Goal: Share content: Share content

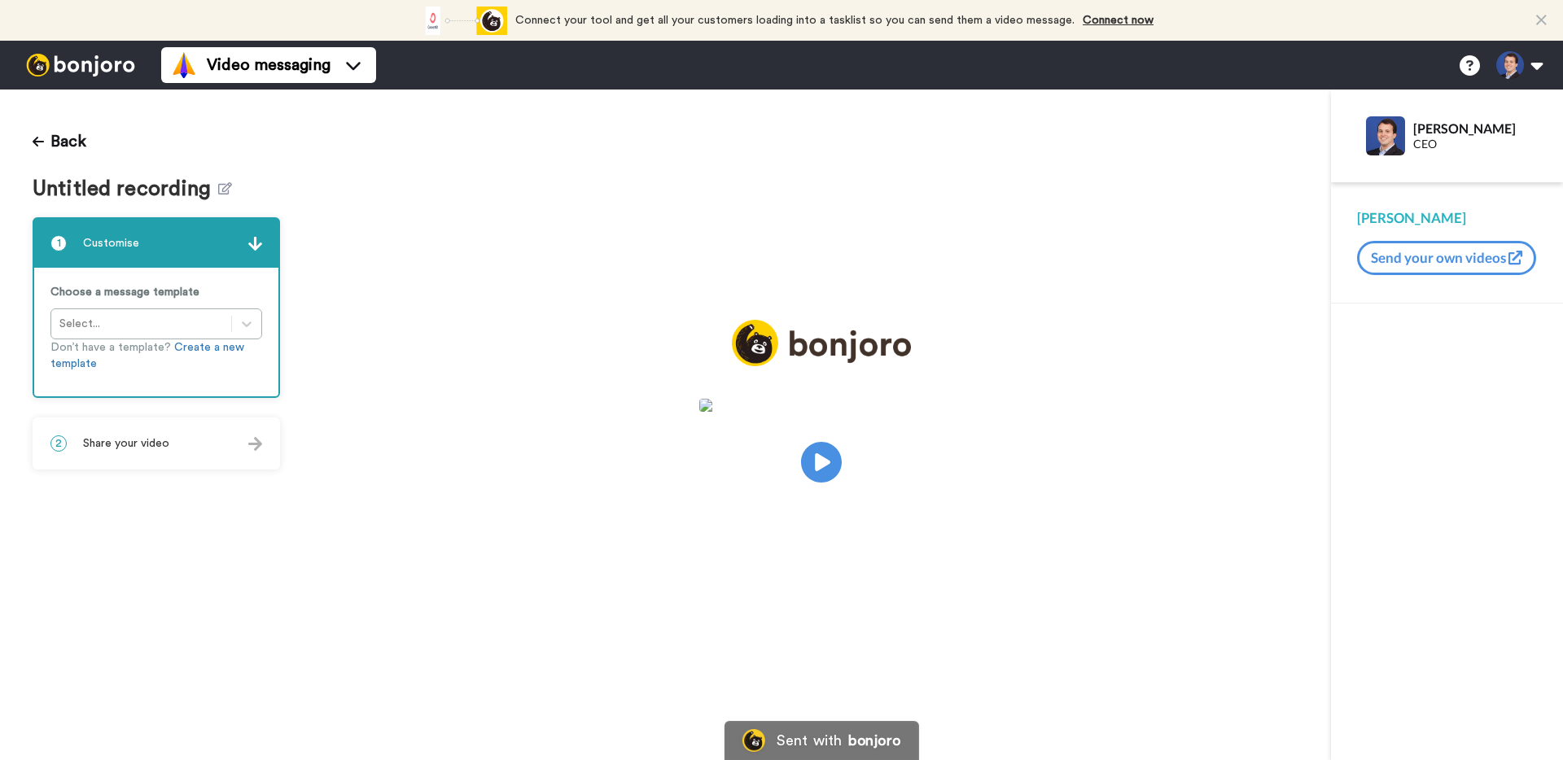
click at [179, 457] on div "2 Share your video" at bounding box center [156, 443] width 244 height 49
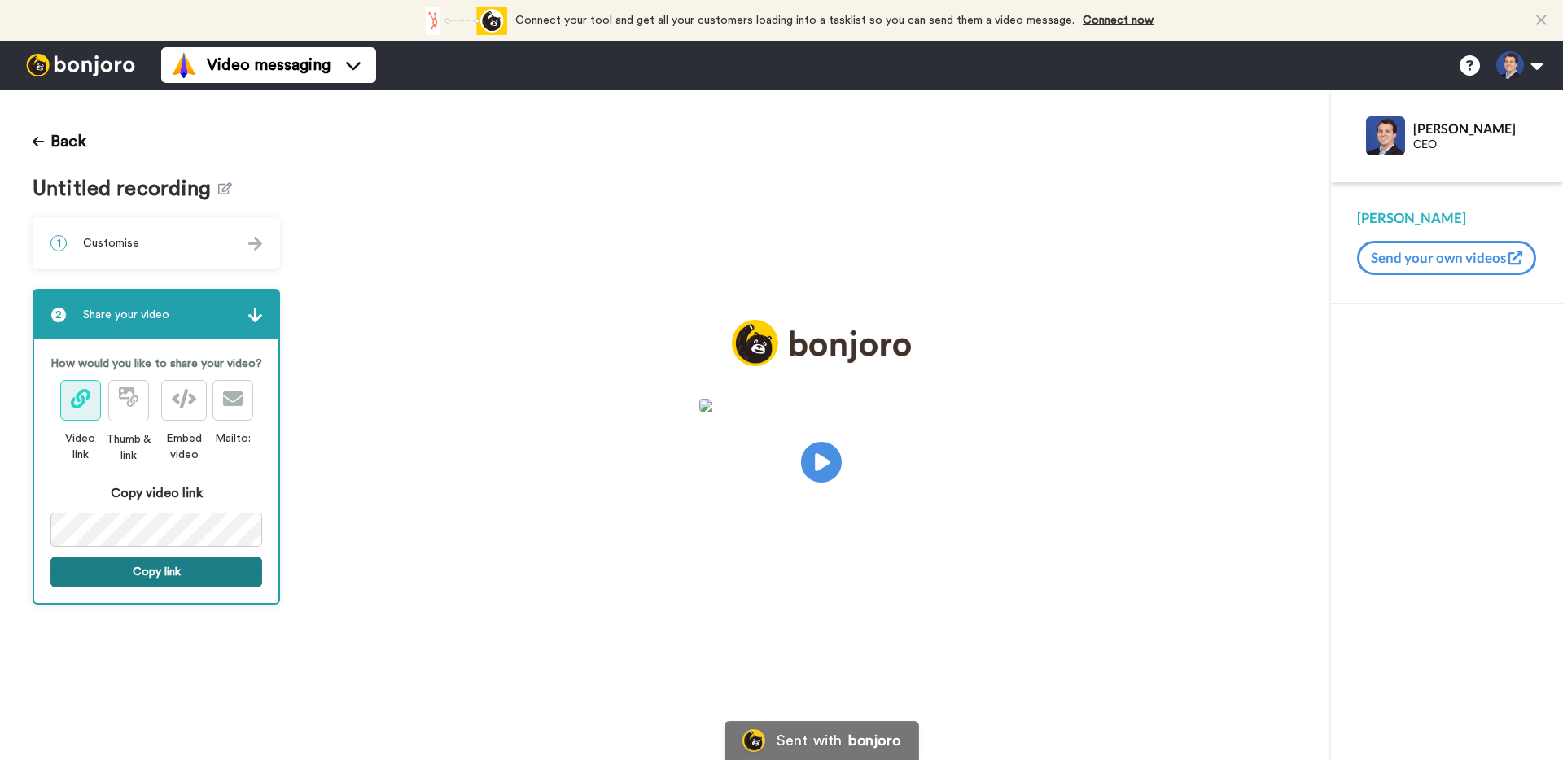
drag, startPoint x: 187, startPoint y: 573, endPoint x: 101, endPoint y: 582, distance: 86.8
click at [187, 573] on button "Copy link" at bounding box center [156, 572] width 212 height 31
click at [175, 576] on button "Link is copied to your clipboard. Share it now." at bounding box center [156, 580] width 212 height 47
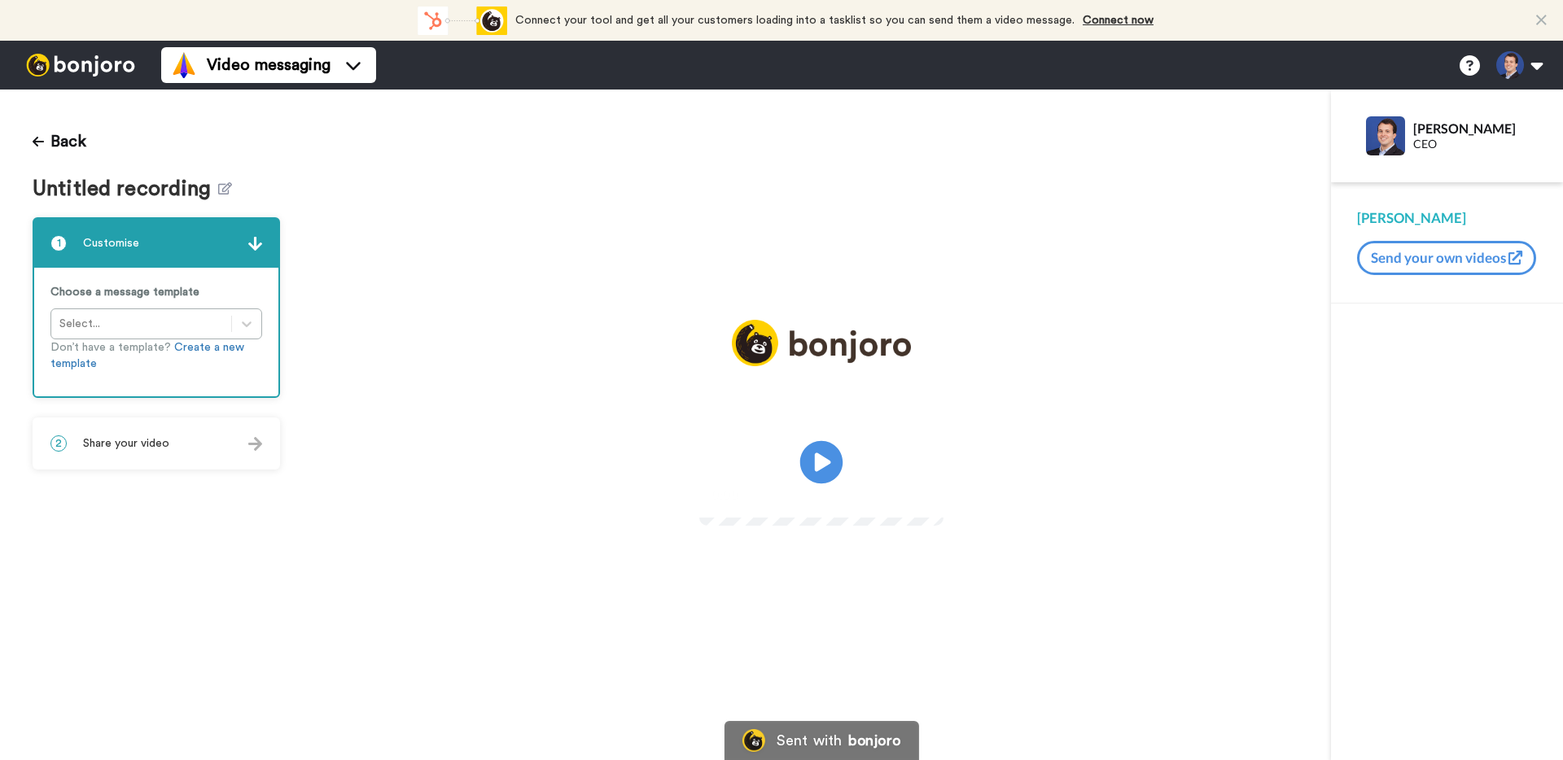
click at [832, 465] on icon at bounding box center [821, 462] width 43 height 43
click at [138, 455] on div "2 Share your video" at bounding box center [156, 443] width 244 height 49
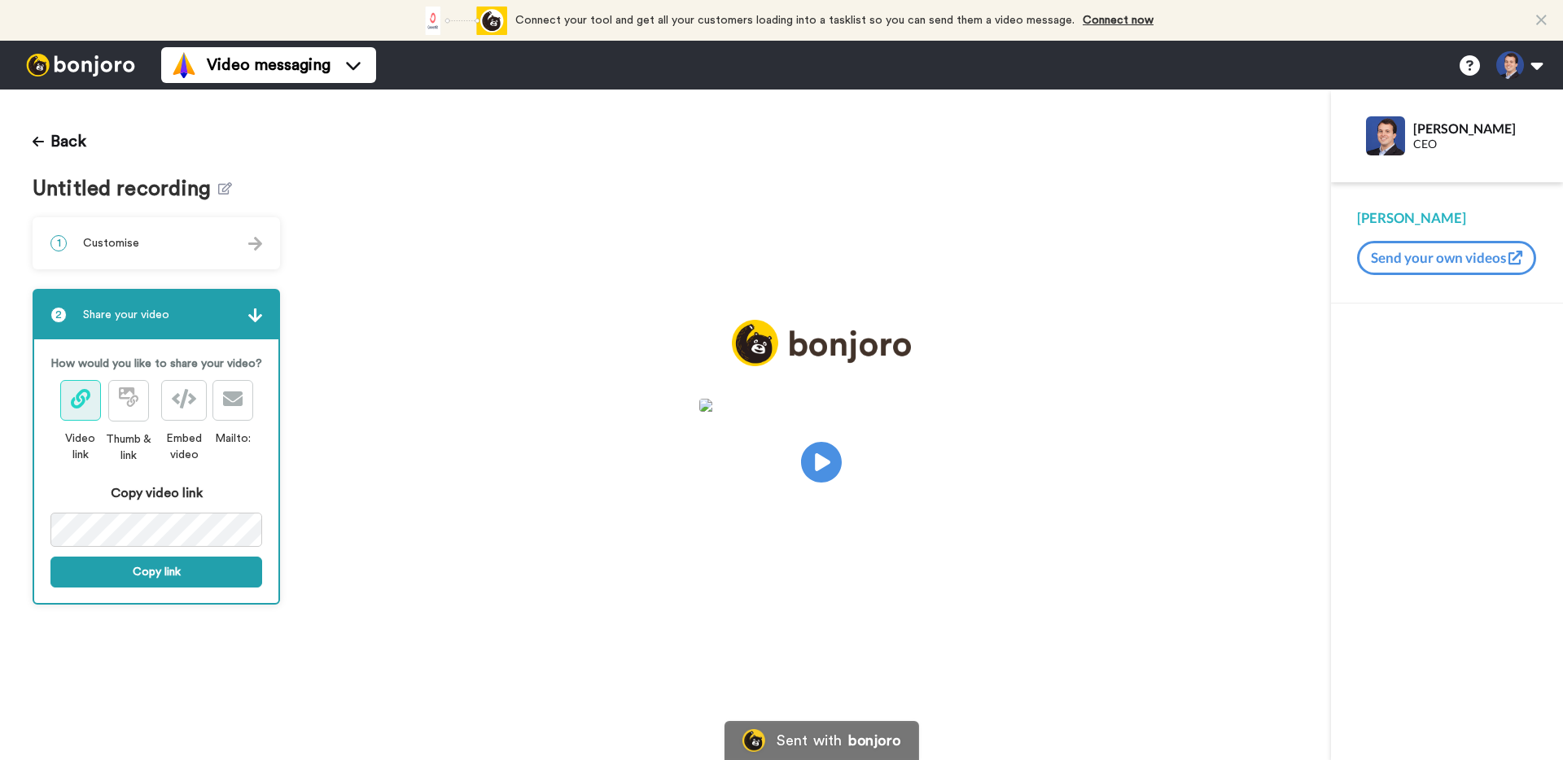
drag, startPoint x: 172, startPoint y: 577, endPoint x: 46, endPoint y: 574, distance: 125.4
click at [172, 576] on button "Copy link" at bounding box center [156, 572] width 212 height 31
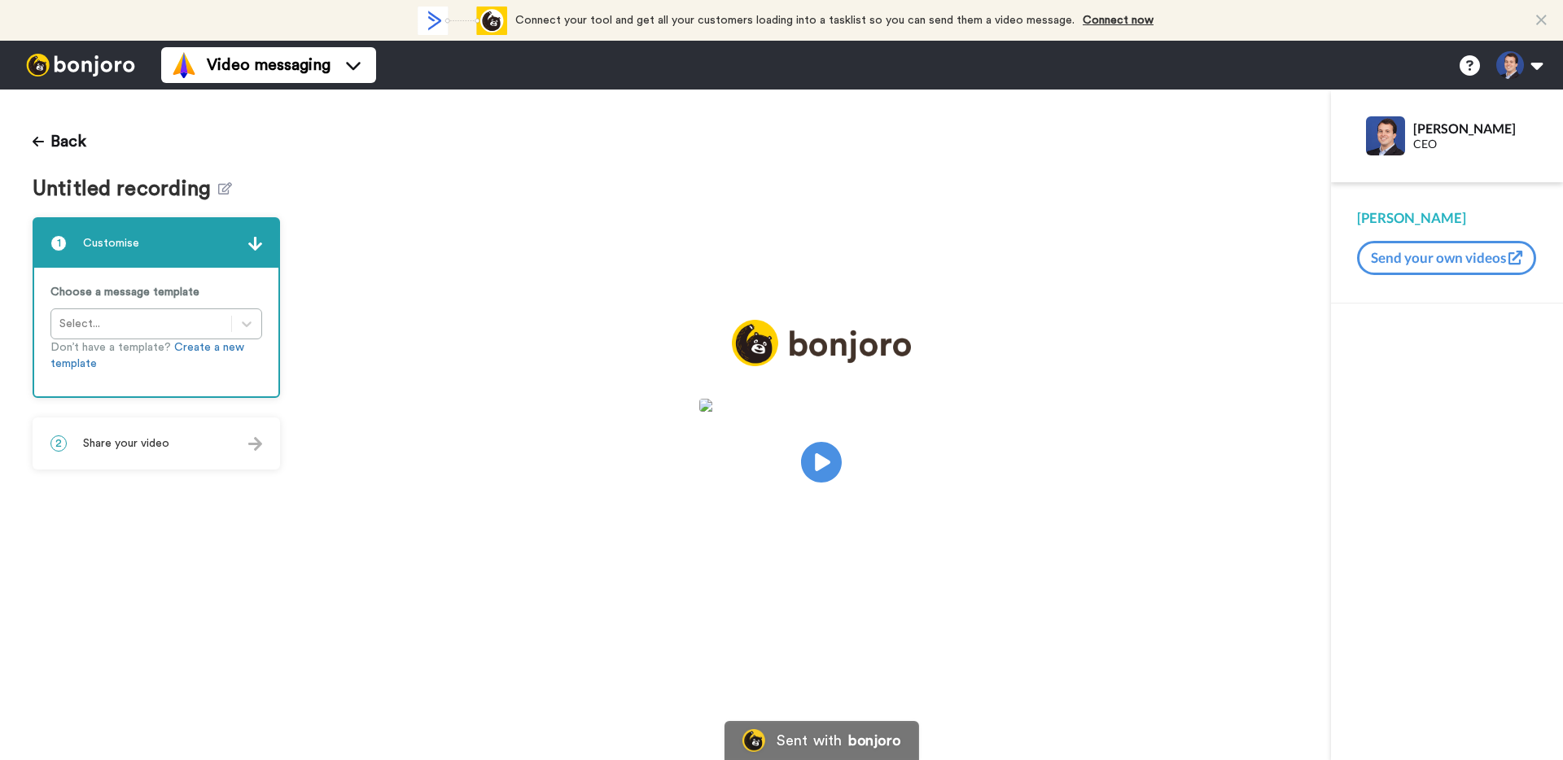
click at [138, 445] on span "Share your video" at bounding box center [126, 444] width 86 height 16
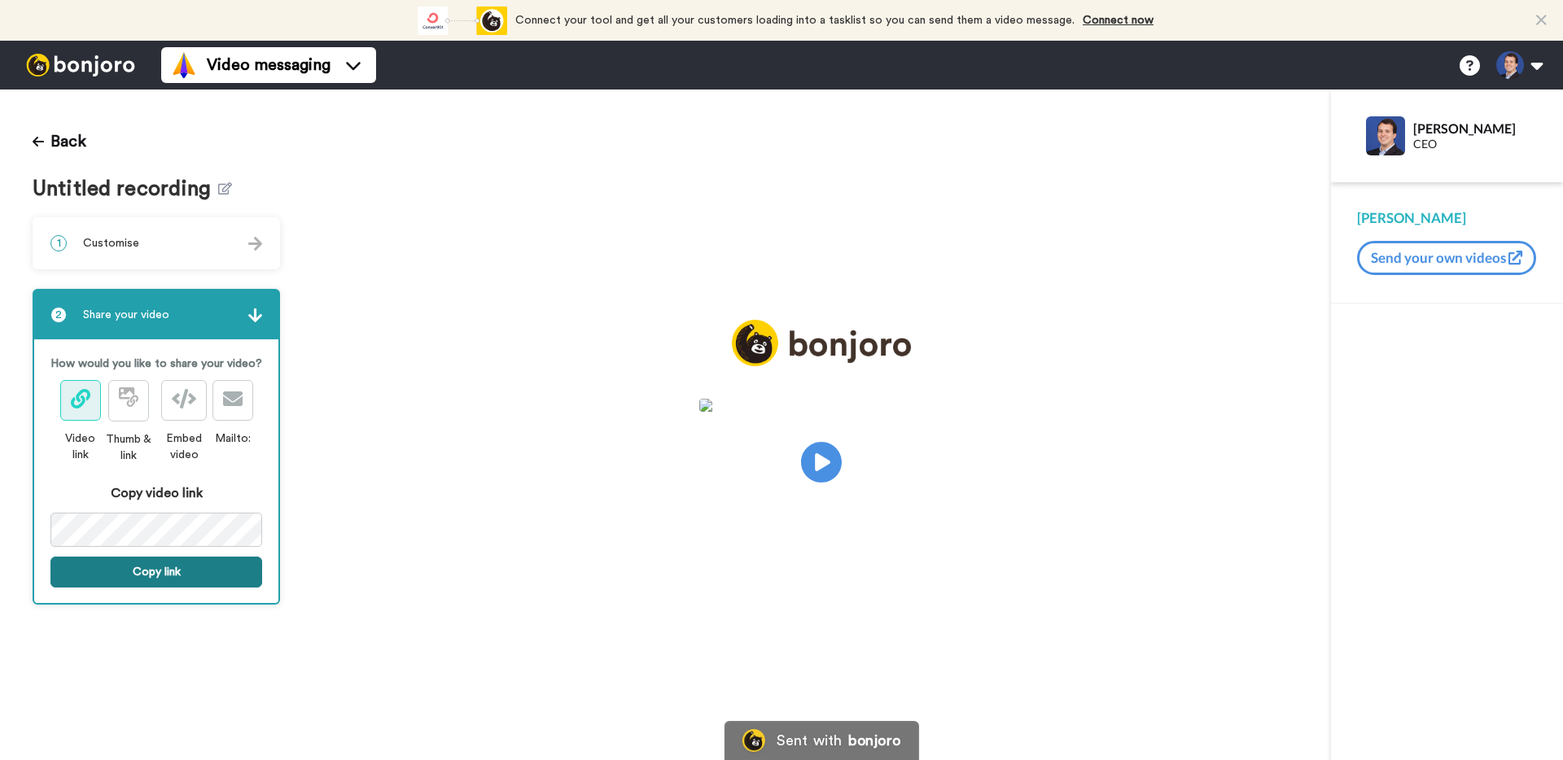
click at [174, 571] on button "Copy link" at bounding box center [156, 572] width 212 height 31
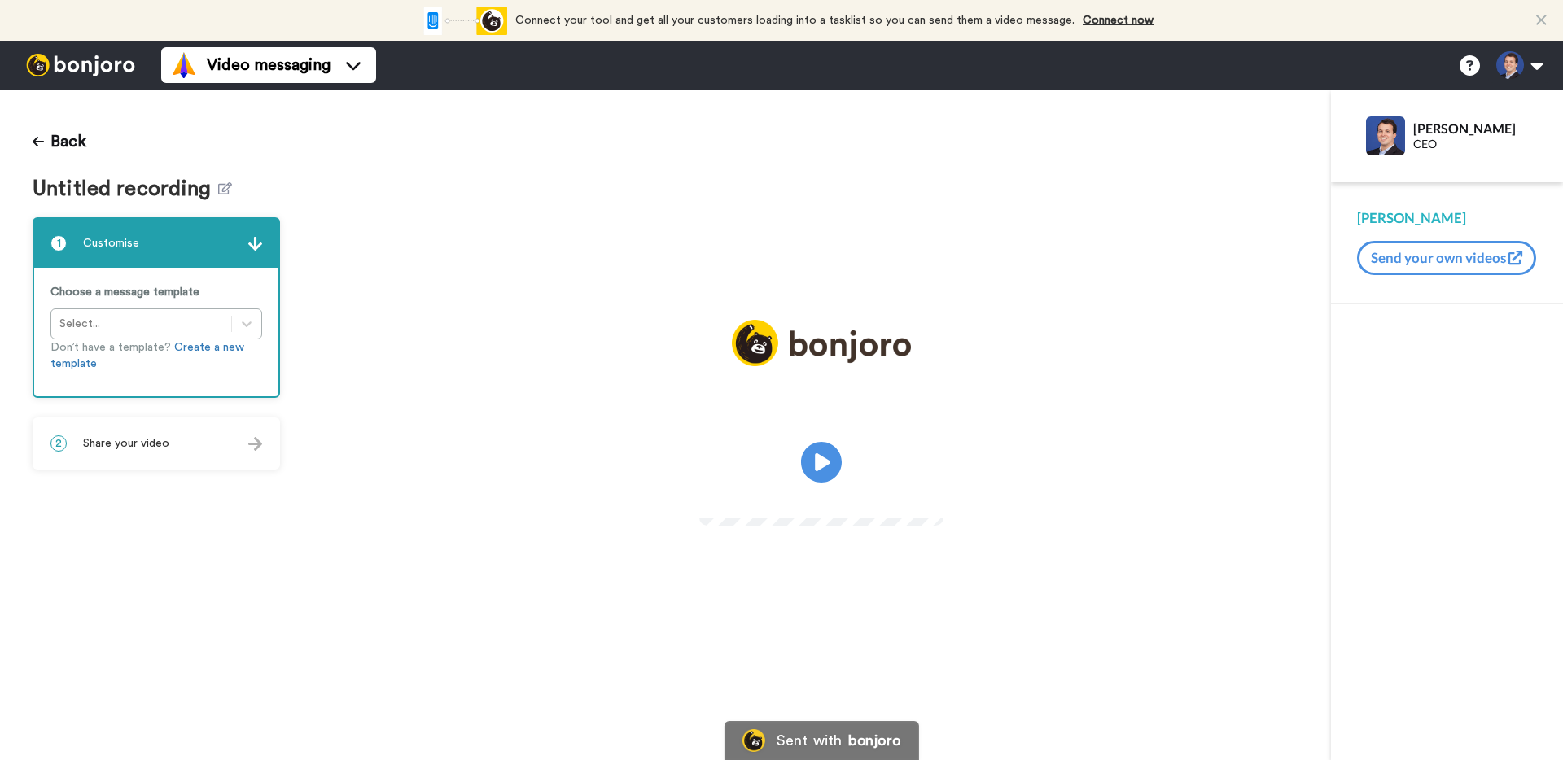
click at [195, 447] on div "2 Share your video" at bounding box center [156, 443] width 244 height 49
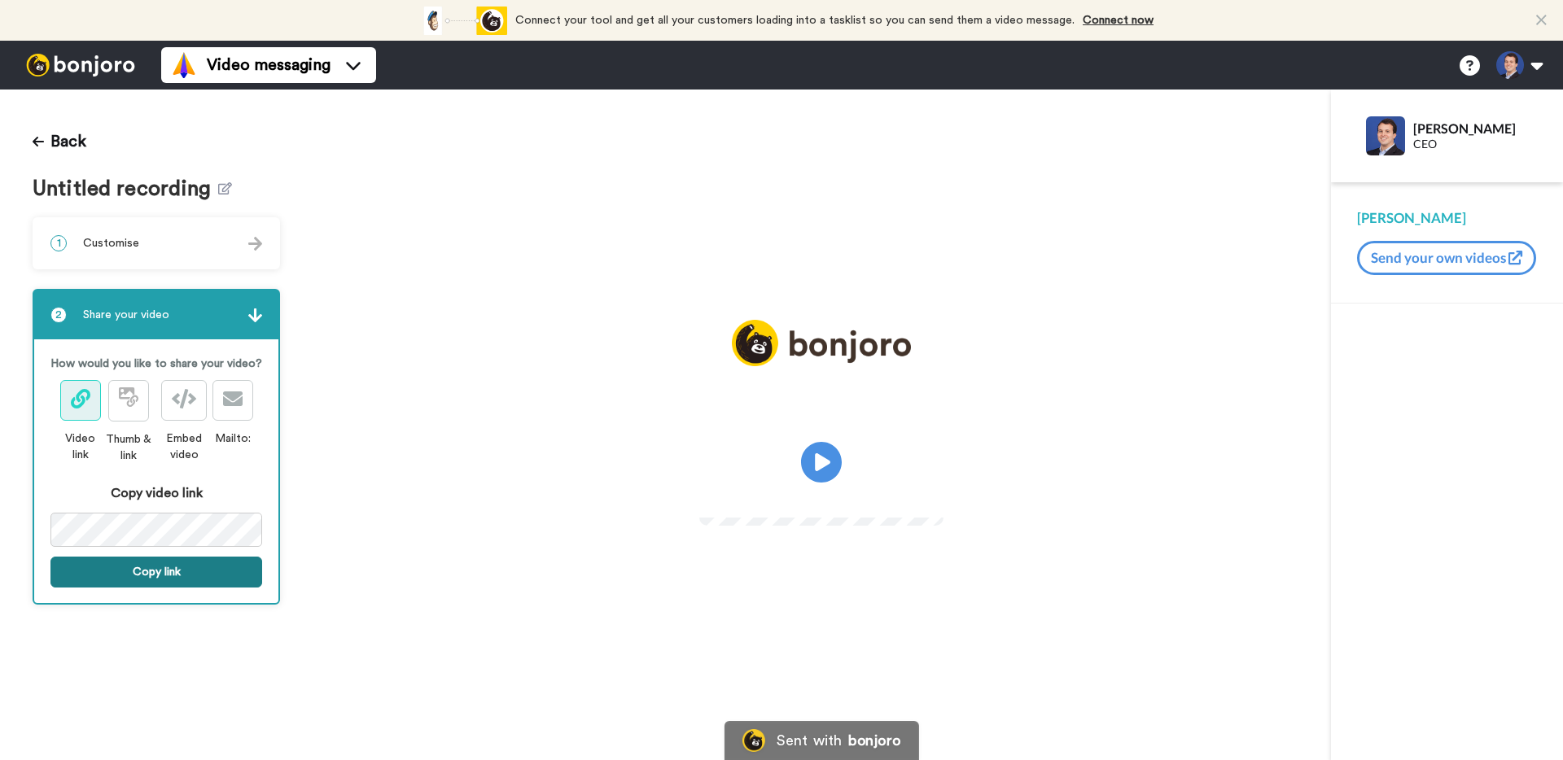
click at [178, 571] on button "Copy link" at bounding box center [156, 572] width 212 height 31
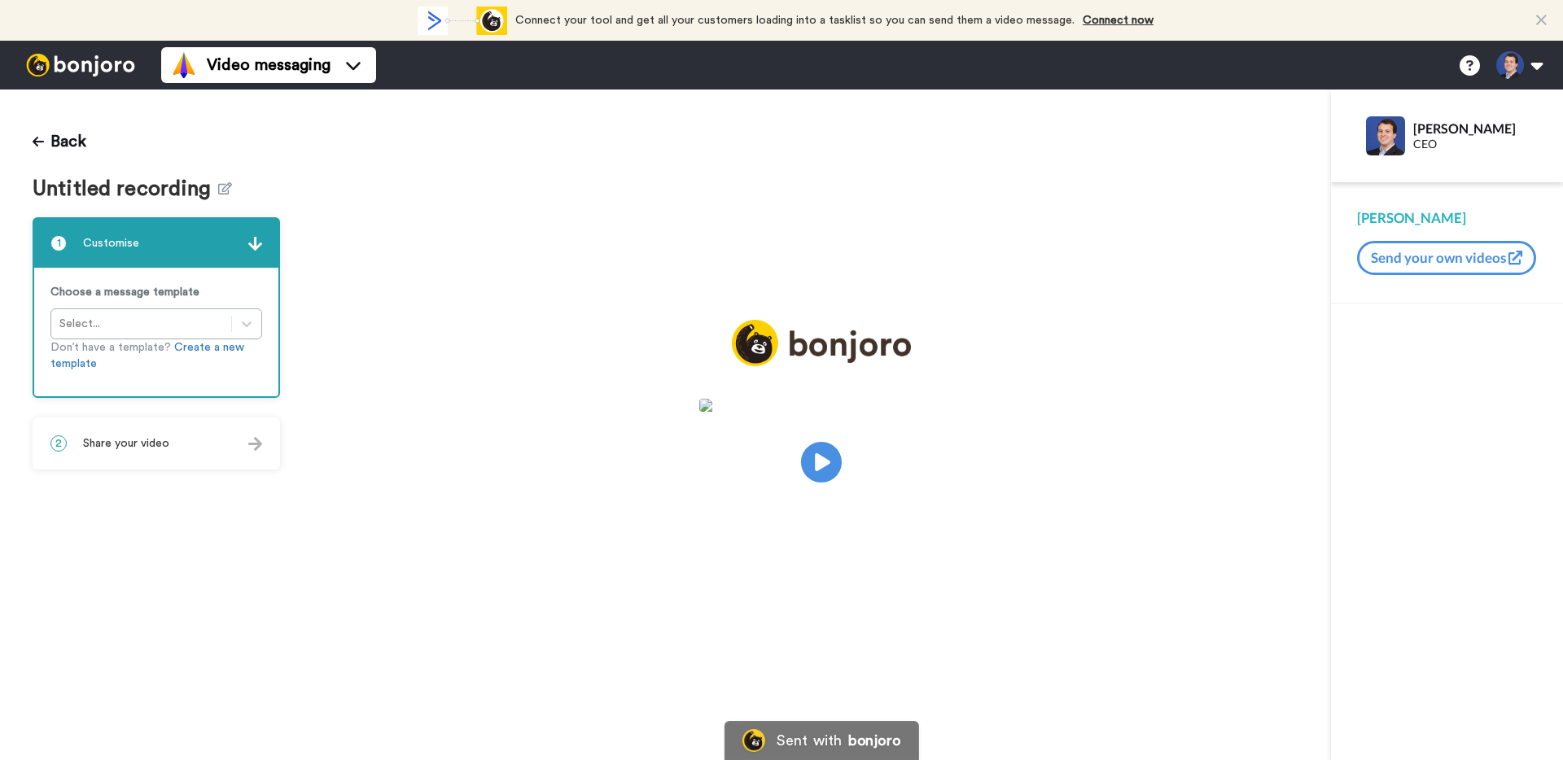
click at [190, 444] on div "2 Share your video" at bounding box center [156, 443] width 244 height 49
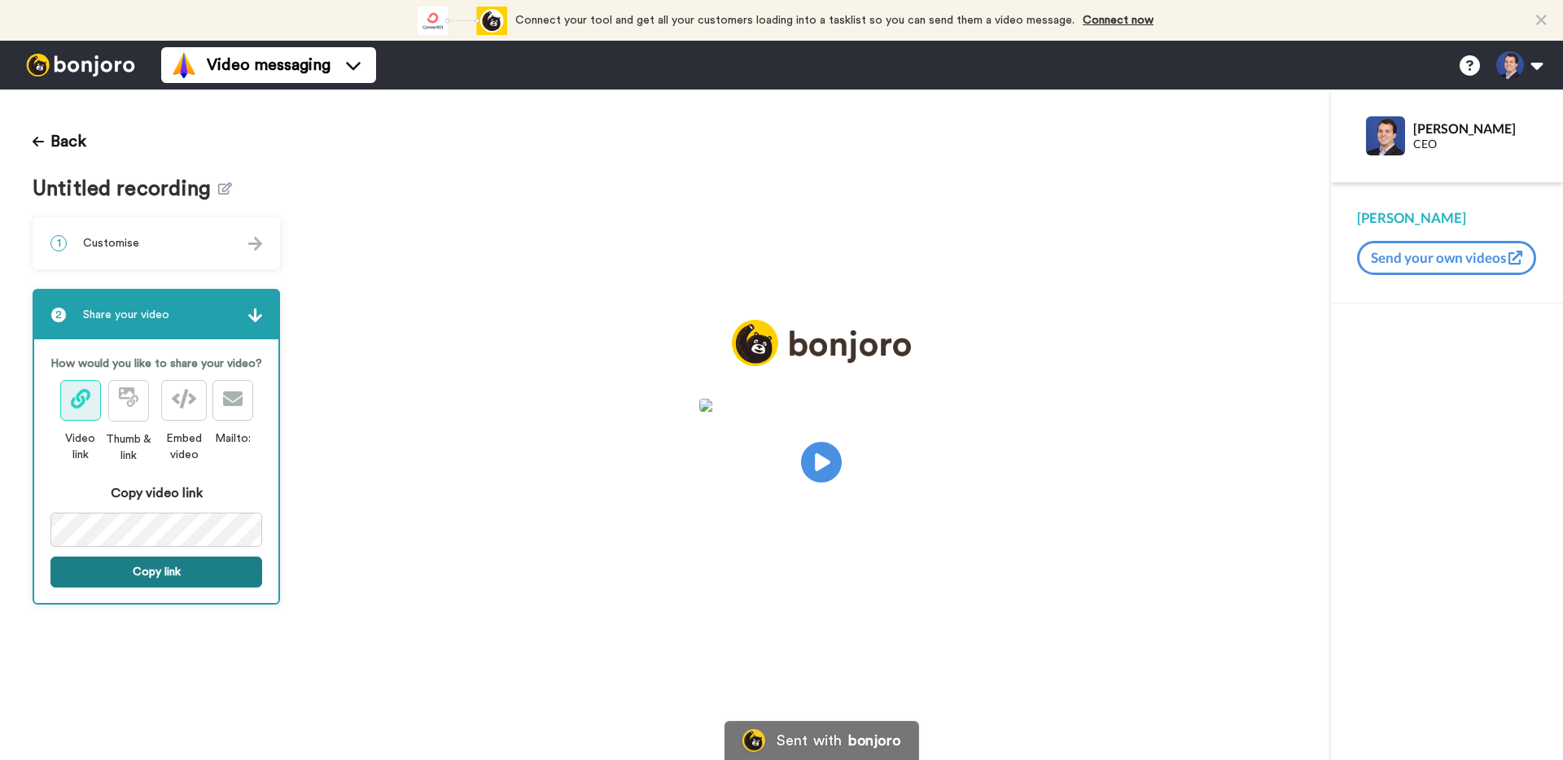
click at [186, 576] on button "Copy link" at bounding box center [156, 572] width 212 height 31
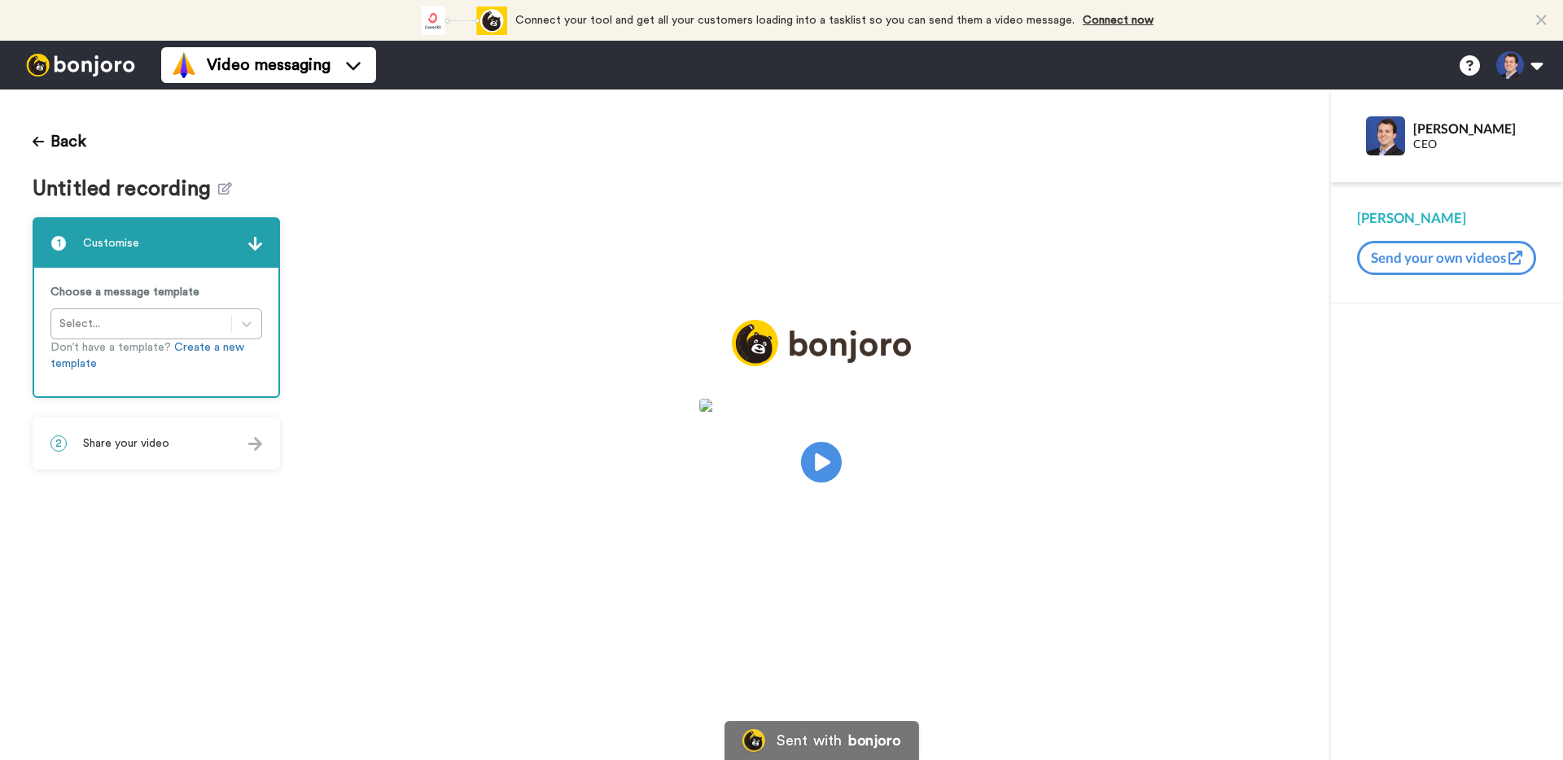
click at [162, 453] on div "2 Share your video" at bounding box center [156, 443] width 244 height 49
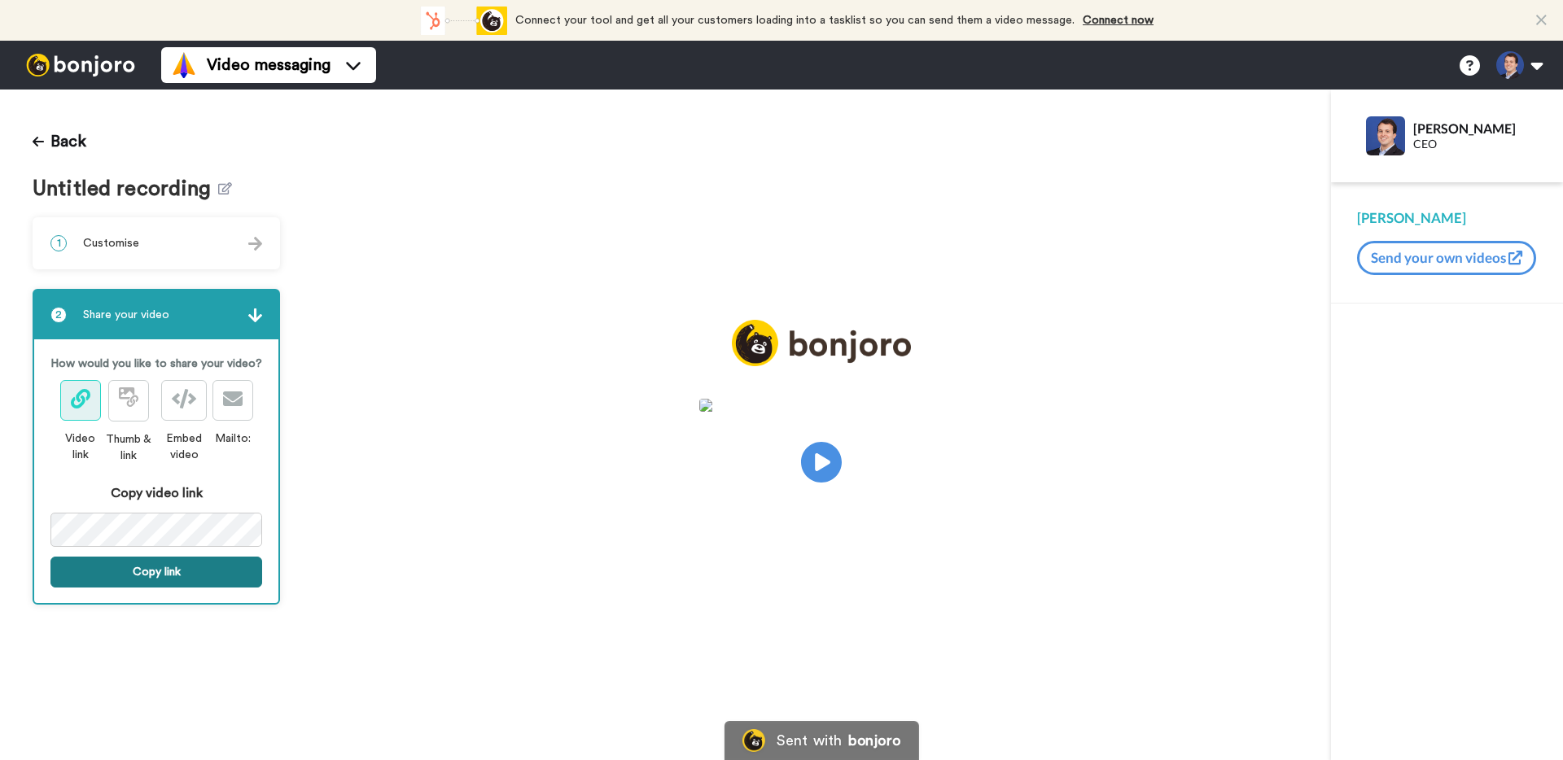
click at [155, 571] on button "Copy link" at bounding box center [156, 572] width 212 height 31
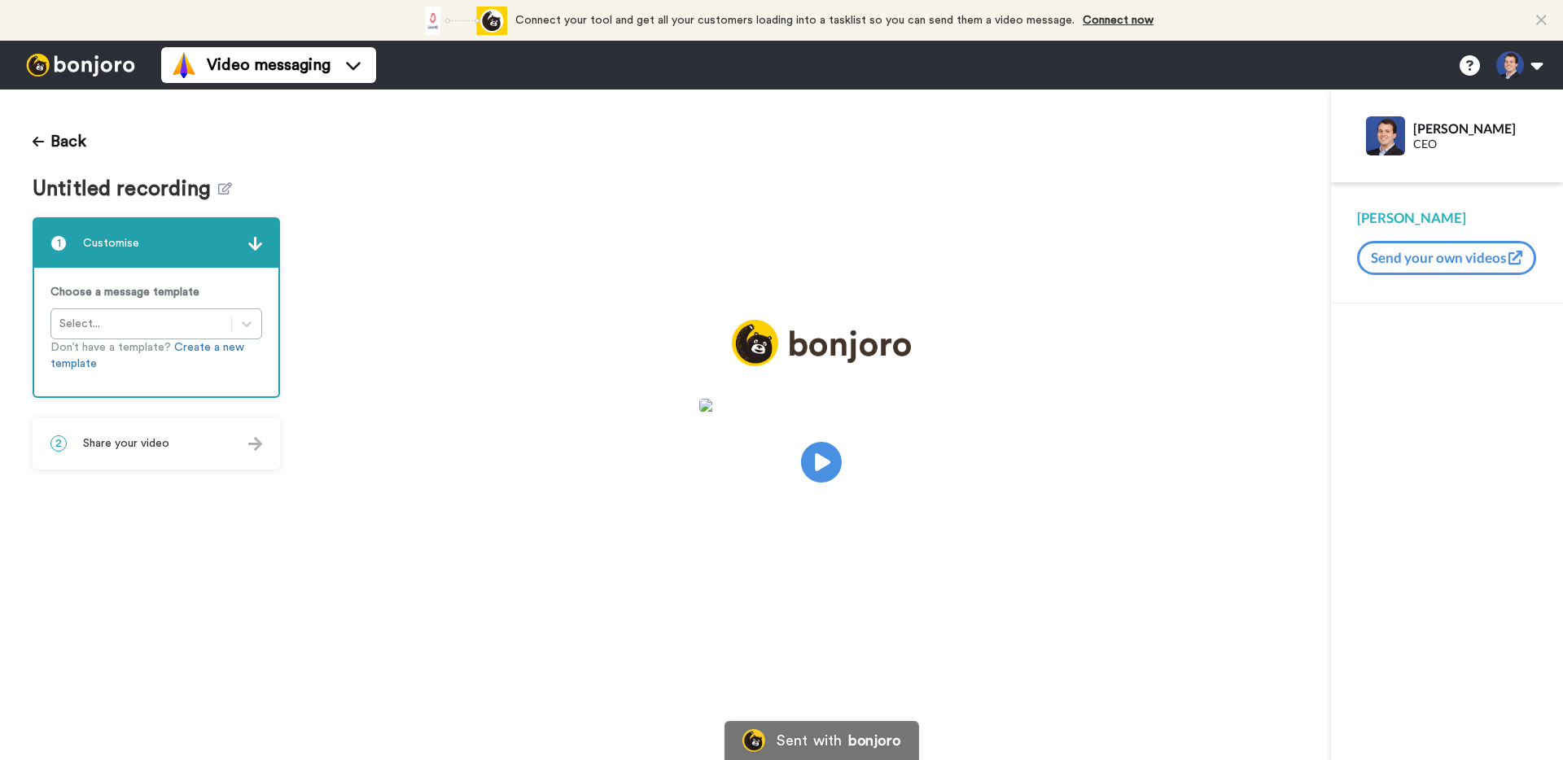
click at [179, 451] on div "2 Share your video" at bounding box center [156, 443] width 244 height 49
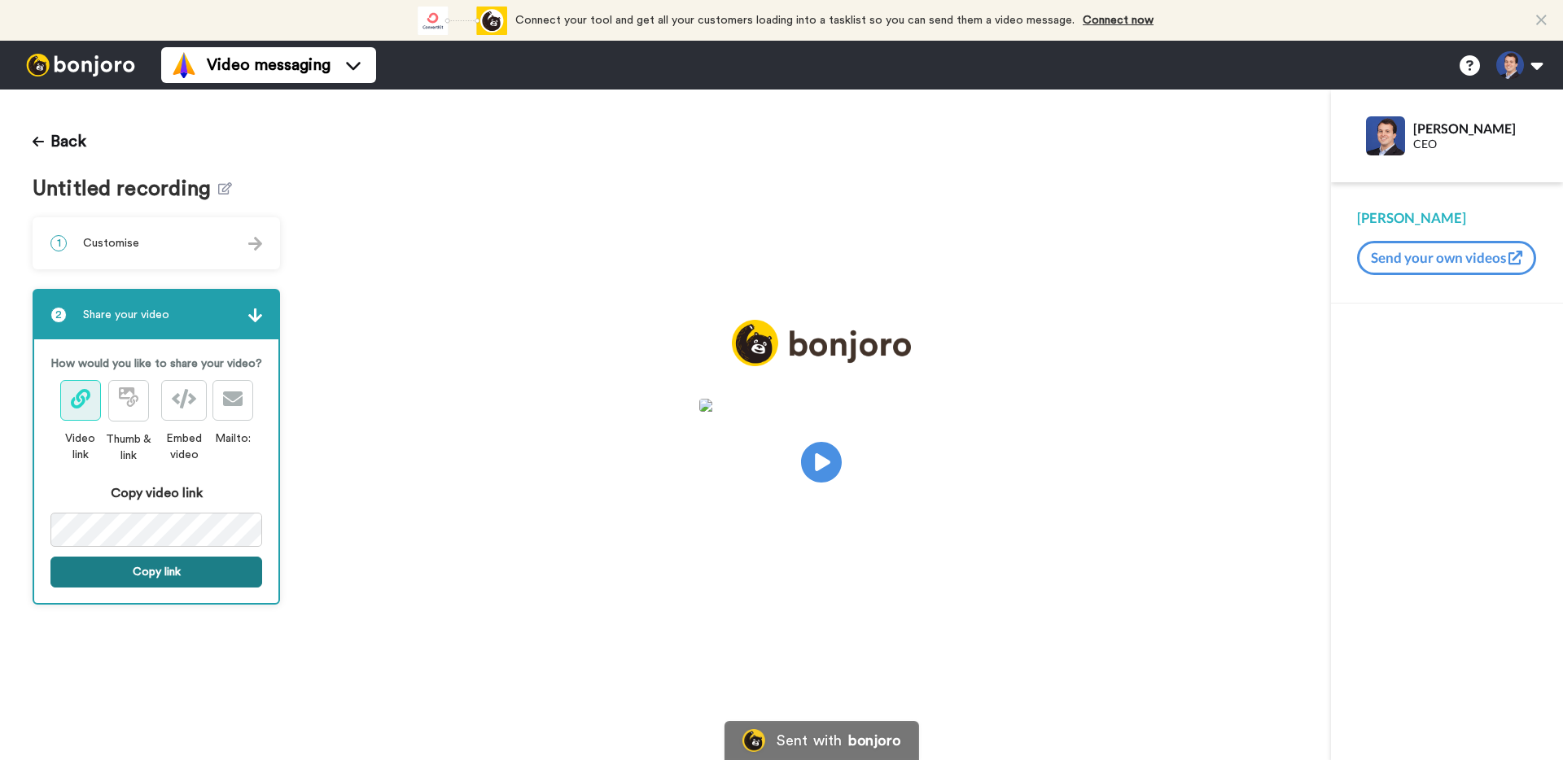
click at [192, 563] on button "Copy link" at bounding box center [156, 572] width 212 height 31
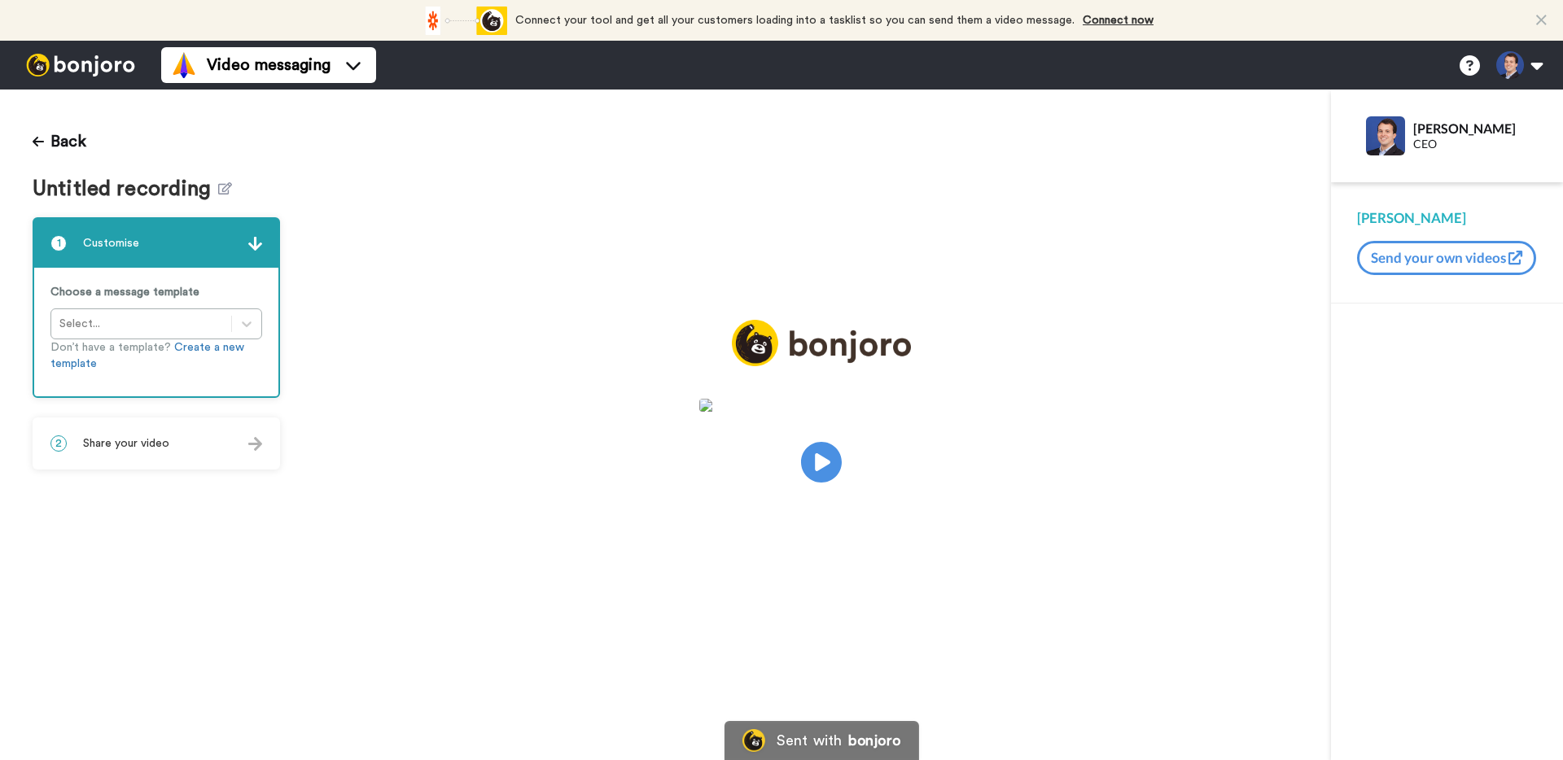
click at [843, 464] on video at bounding box center [821, 460] width 244 height 122
click at [142, 451] on div "2 Share your video" at bounding box center [156, 443] width 244 height 49
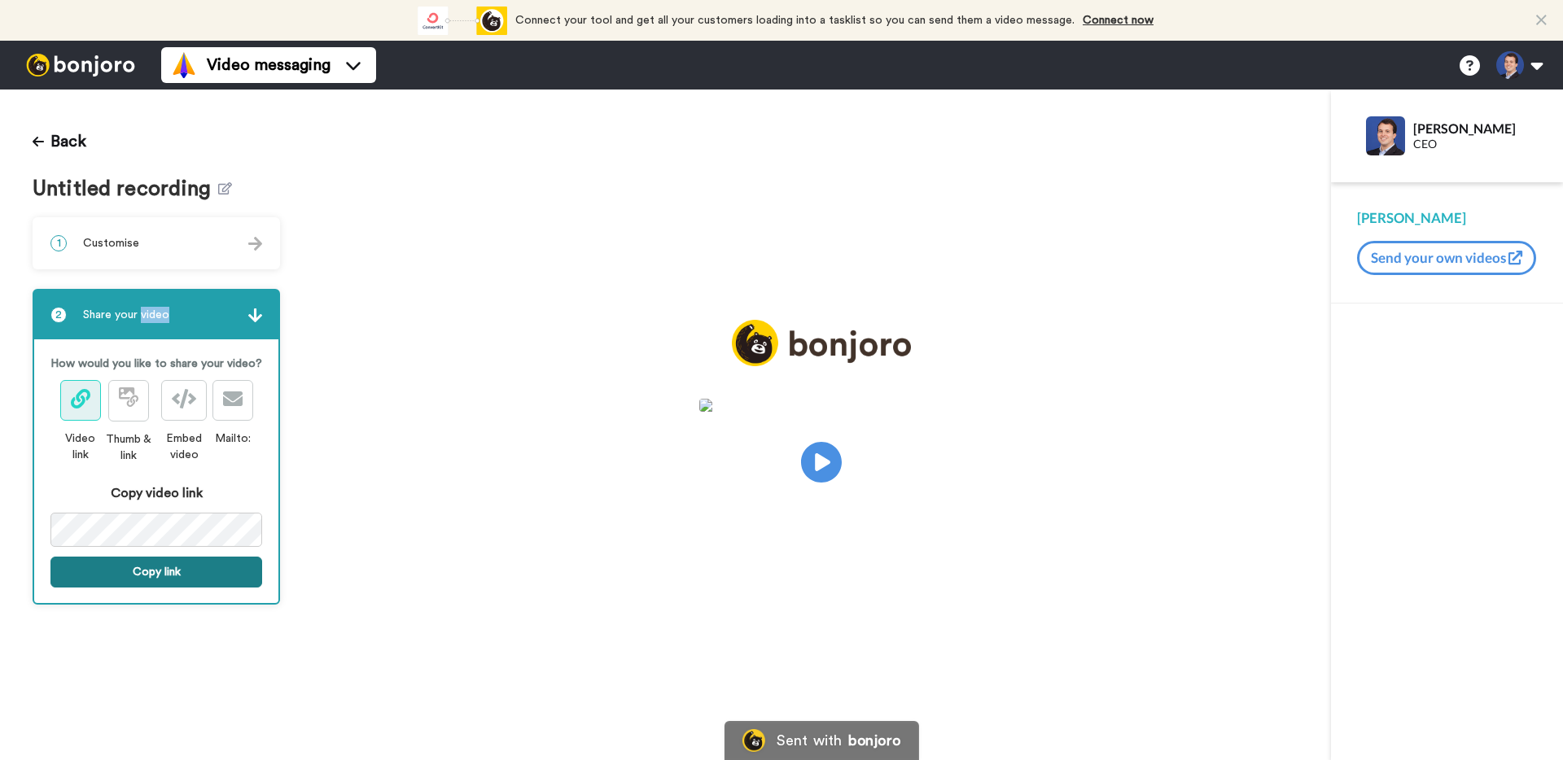
click at [191, 564] on button "Copy link" at bounding box center [156, 572] width 212 height 31
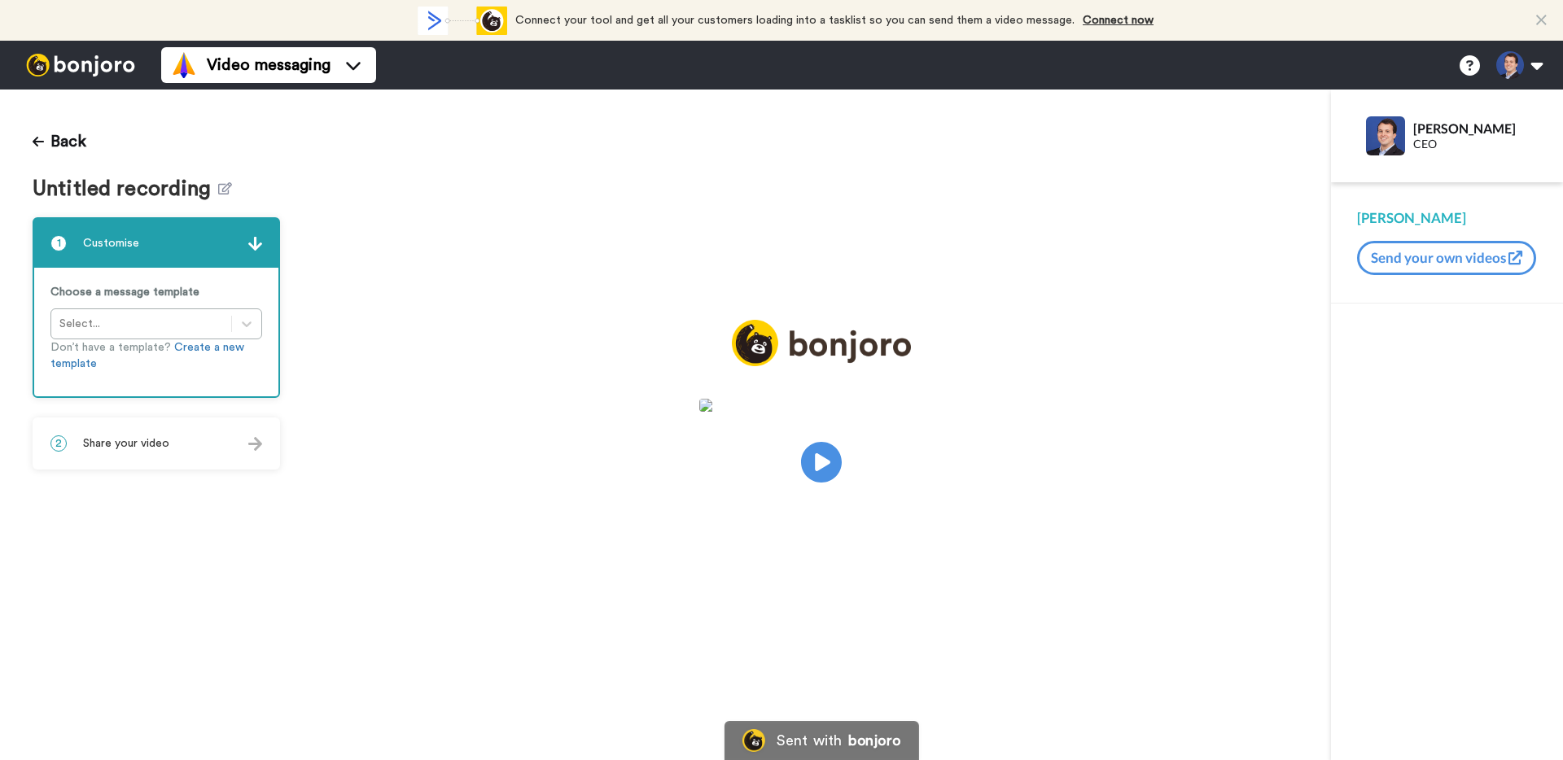
click at [138, 441] on span "Share your video" at bounding box center [126, 444] width 86 height 16
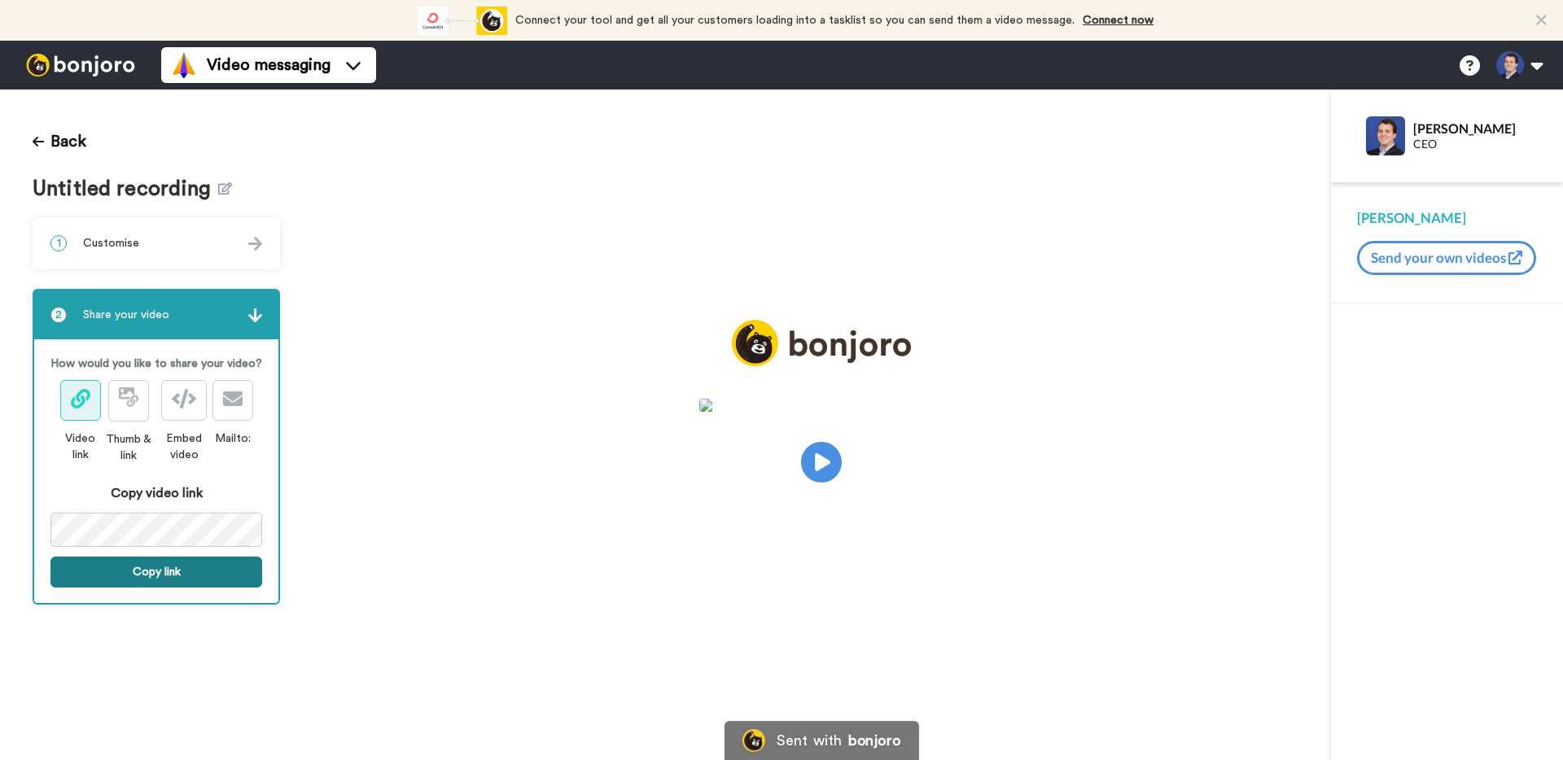
click at [151, 570] on button "Copy link" at bounding box center [156, 572] width 212 height 31
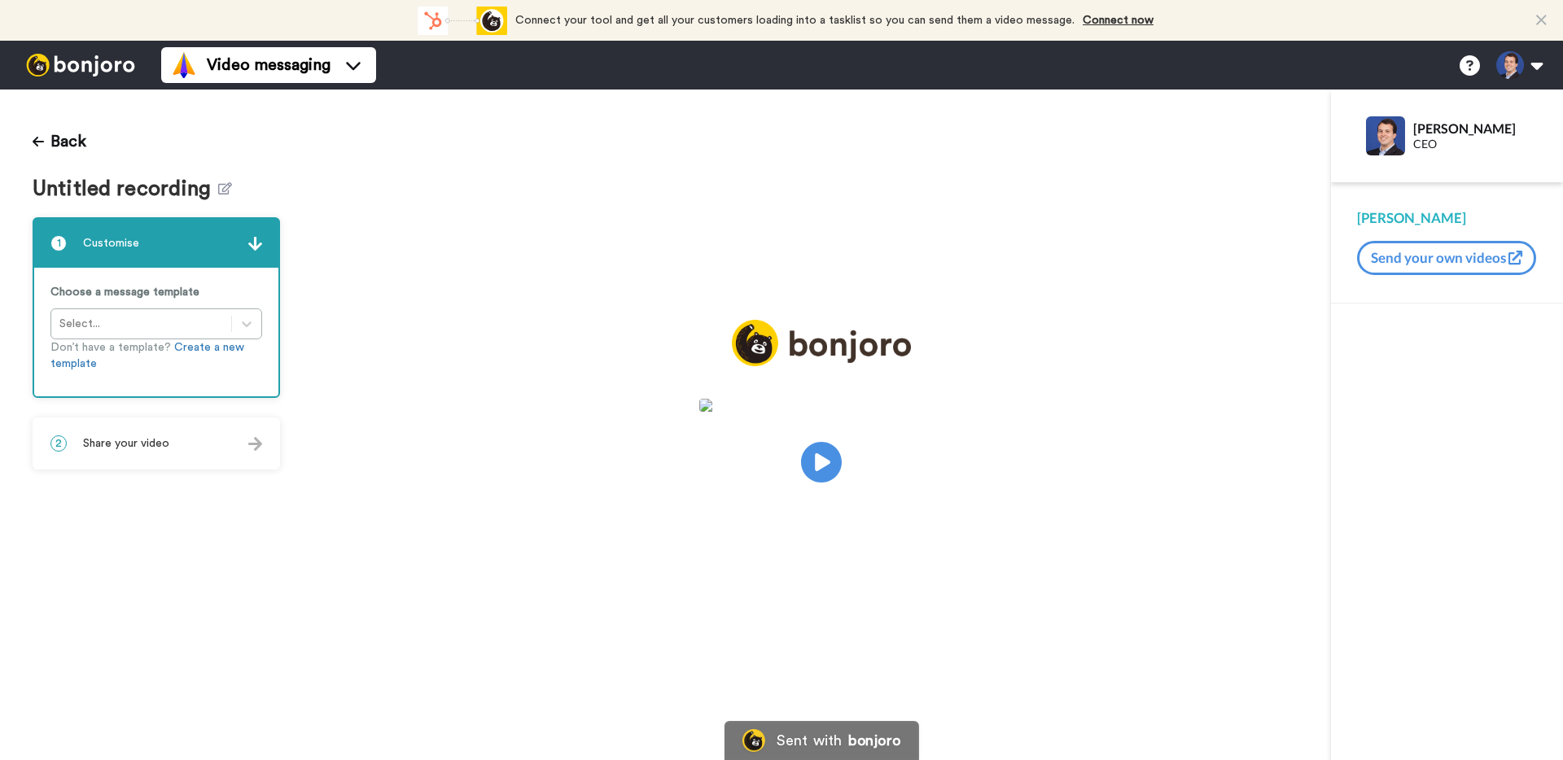
click at [158, 436] on span "Share your video" at bounding box center [126, 444] width 86 height 16
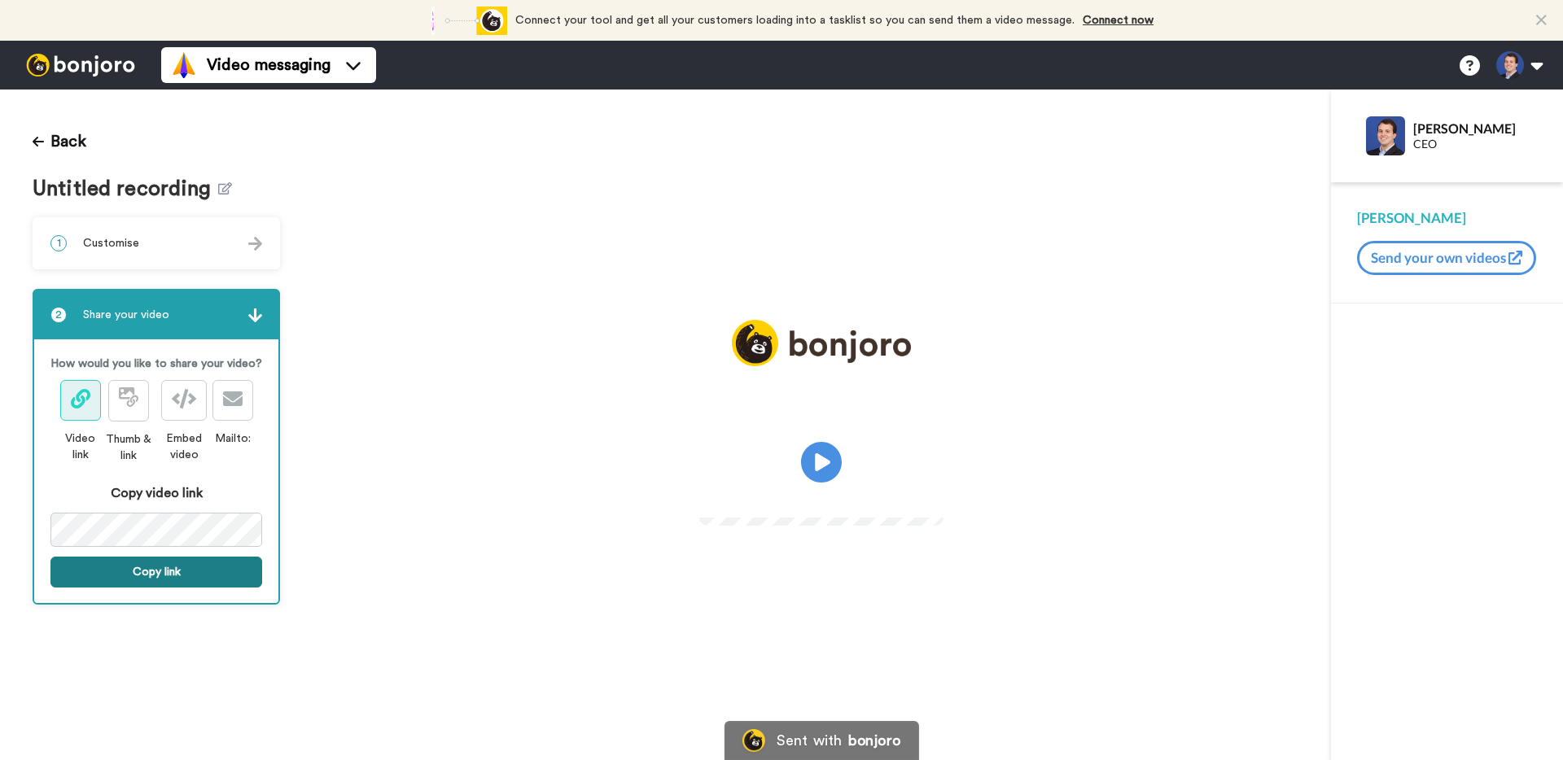
click at [167, 570] on button "Copy link" at bounding box center [156, 572] width 212 height 31
click at [223, 581] on button "Link is copied to your clipboard. Share it now." at bounding box center [156, 580] width 212 height 47
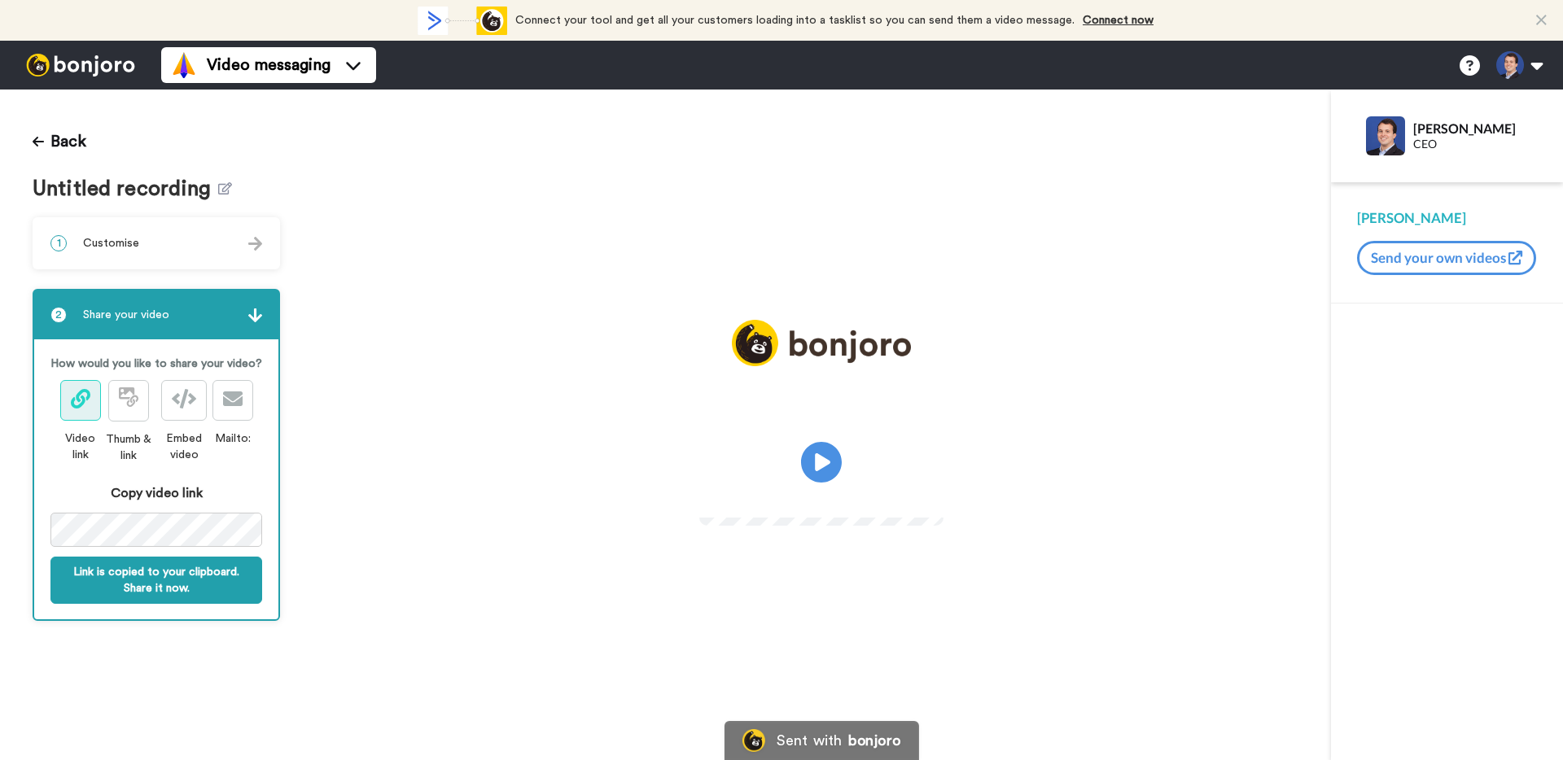
click at [843, 461] on video at bounding box center [821, 460] width 244 height 122
click at [812, 471] on icon at bounding box center [821, 462] width 43 height 43
click at [162, 579] on button "Link is copied to your clipboard. Share it now." at bounding box center [156, 580] width 212 height 47
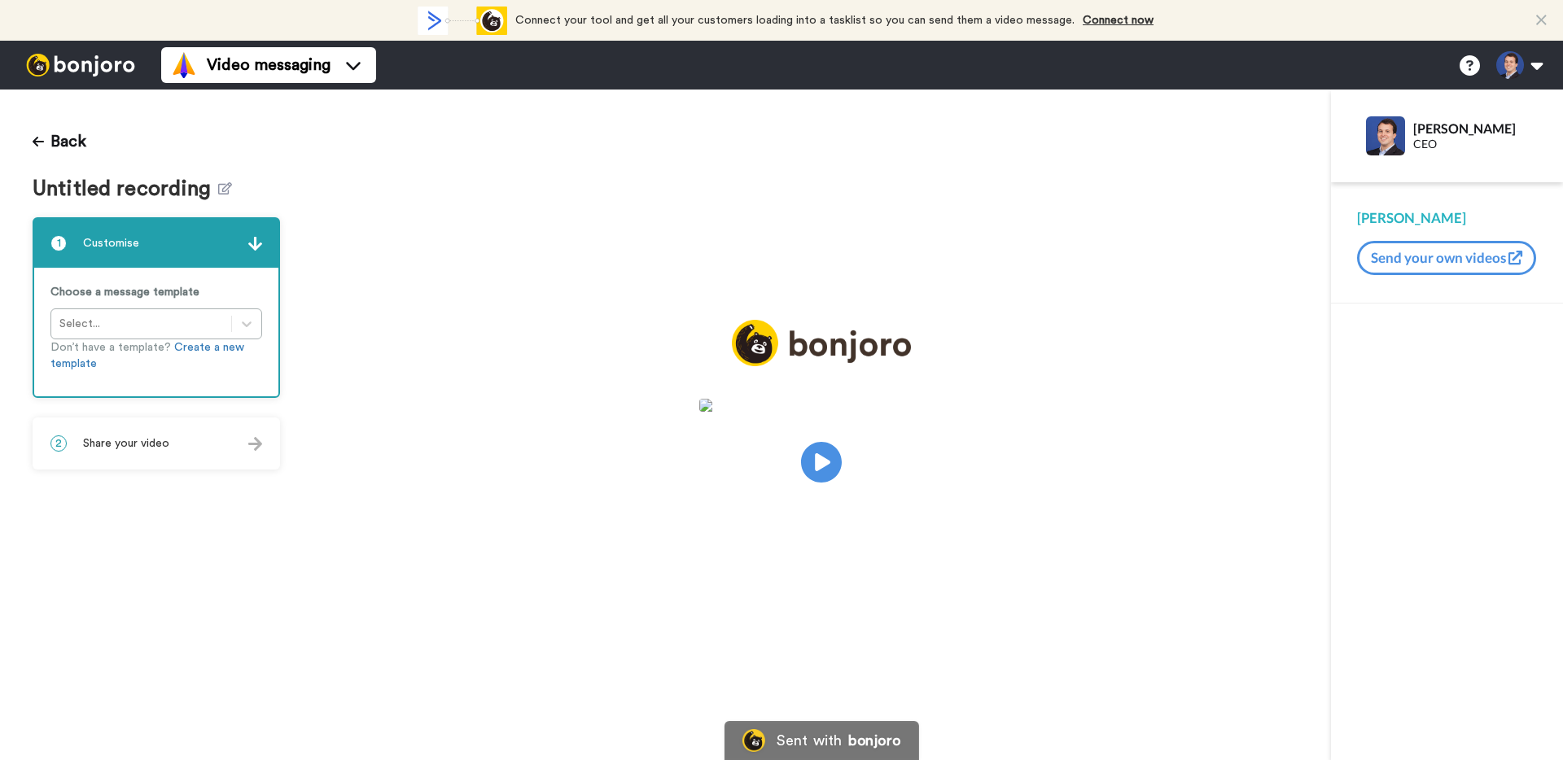
click at [170, 462] on div "2 Share your video" at bounding box center [156, 443] width 244 height 49
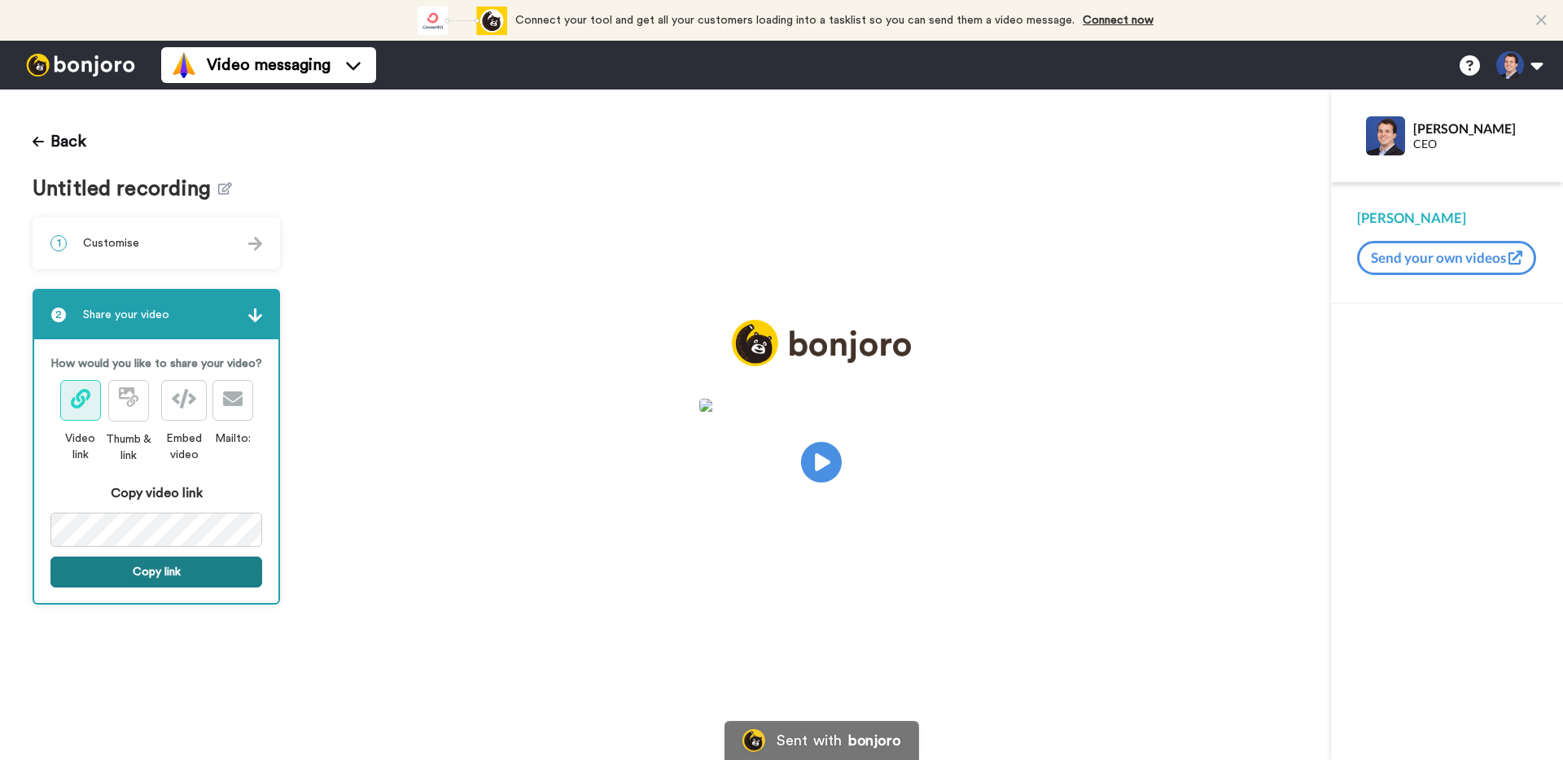
click at [160, 572] on button "Copy link" at bounding box center [156, 572] width 212 height 31
